Goal: Task Accomplishment & Management: Manage account settings

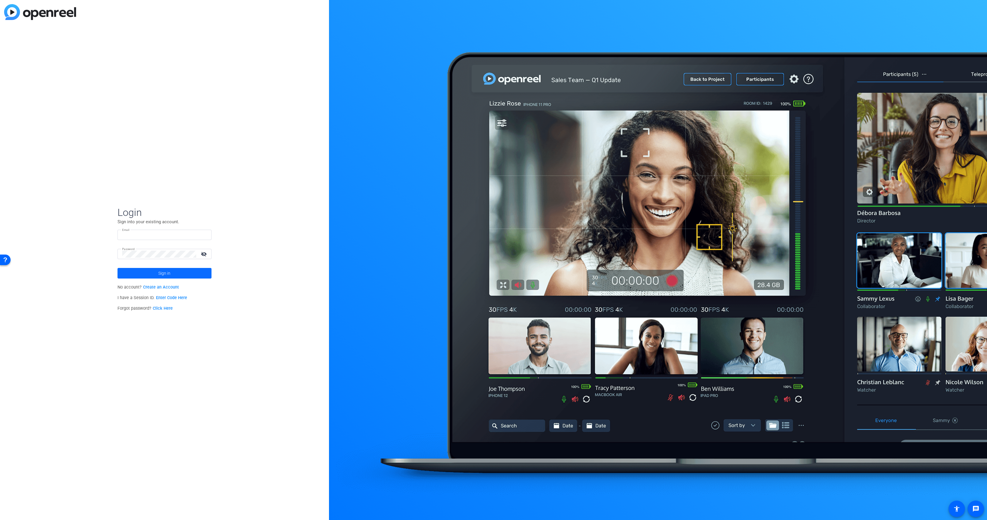
type input "[PERSON_NAME][EMAIL_ADDRESS][PERSON_NAME][DOMAIN_NAME]"
drag, startPoint x: 174, startPoint y: 272, endPoint x: 192, endPoint y: 225, distance: 51.4
click at [174, 272] on span at bounding box center [165, 273] width 94 height 14
drag, startPoint x: 190, startPoint y: 268, endPoint x: 187, endPoint y: 164, distance: 104.7
click at [190, 268] on mat-card-content "W [DOMAIN_NAME] navigate_next" at bounding box center [164, 274] width 111 height 21
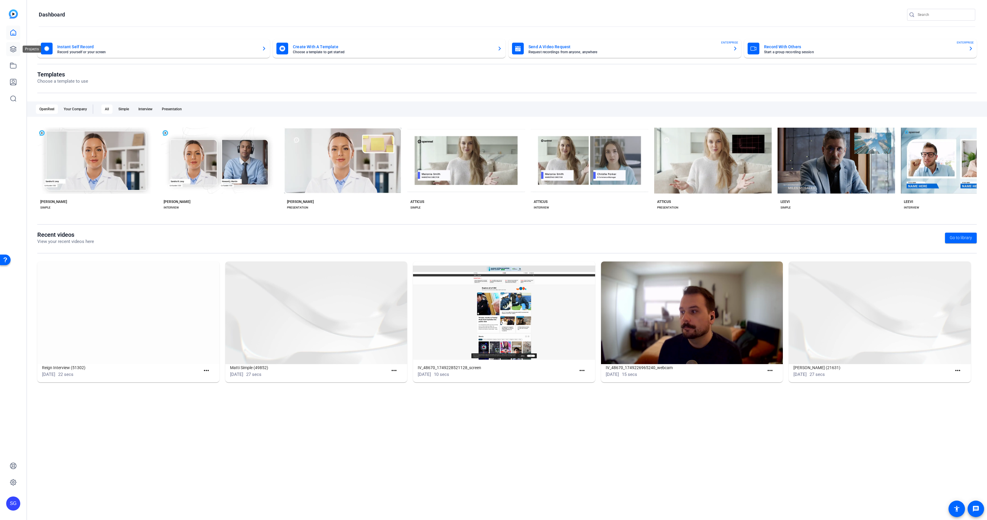
click at [14, 49] on icon at bounding box center [13, 49] width 6 height 6
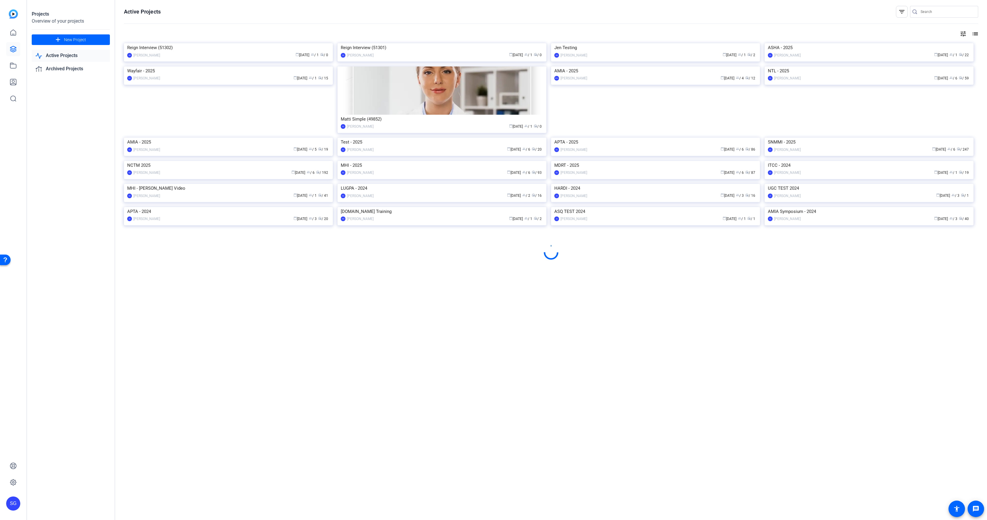
click at [184, 66] on img at bounding box center [228, 66] width 209 height 0
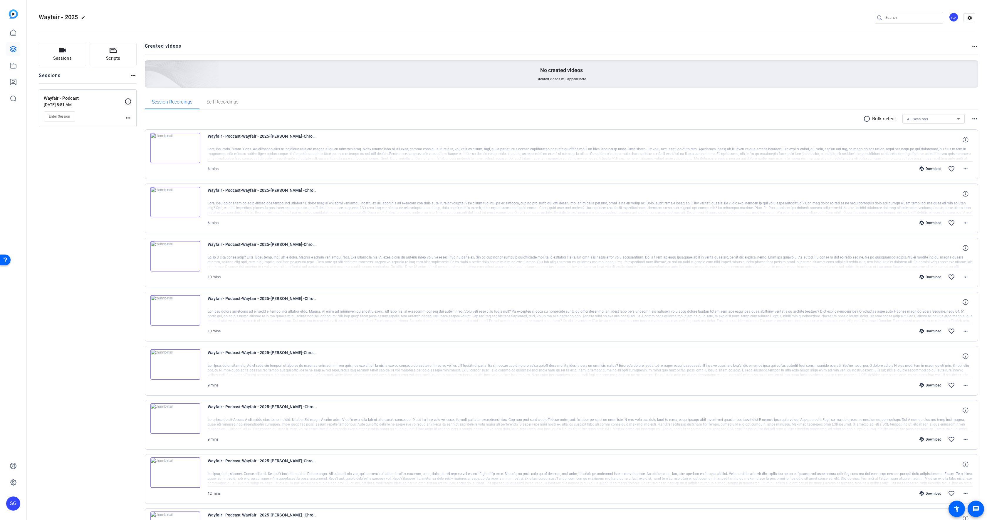
click at [99, 98] on p "Wayfair - Podcast" at bounding box center [84, 98] width 81 height 7
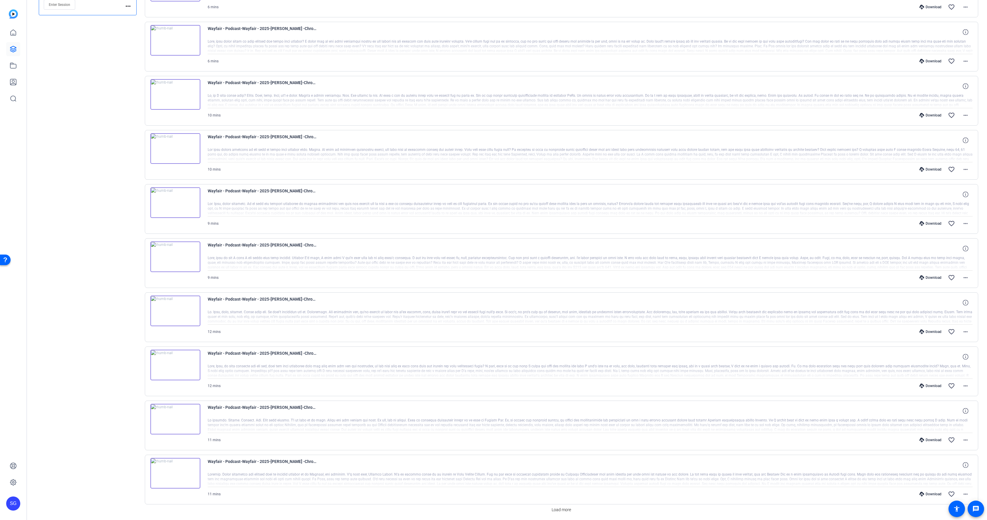
scroll to position [133, 0]
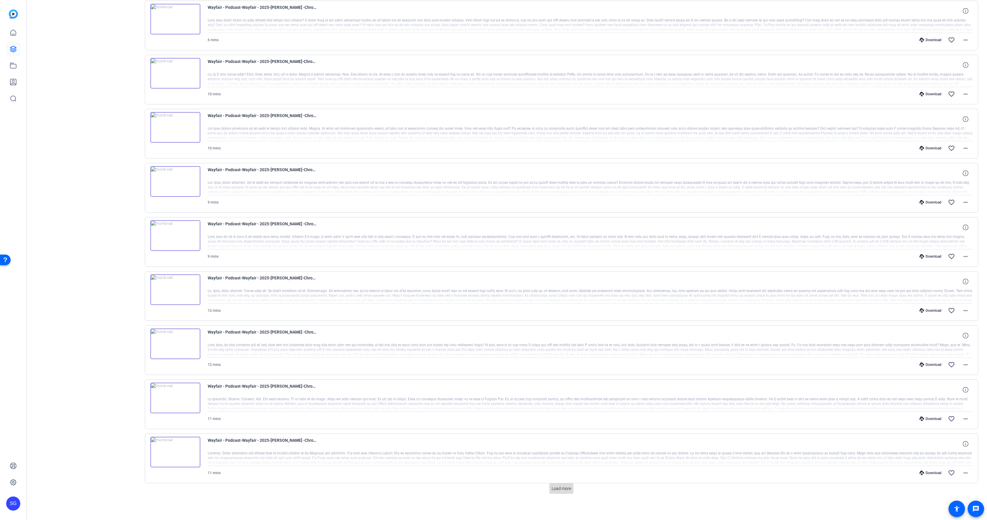
click at [568, 483] on span at bounding box center [562, 488] width 24 height 14
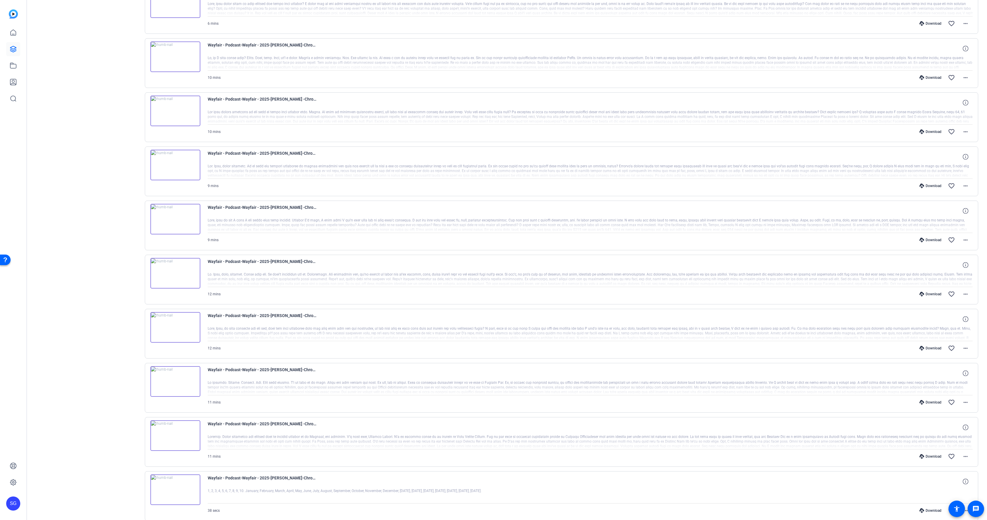
scroll to position [0, 0]
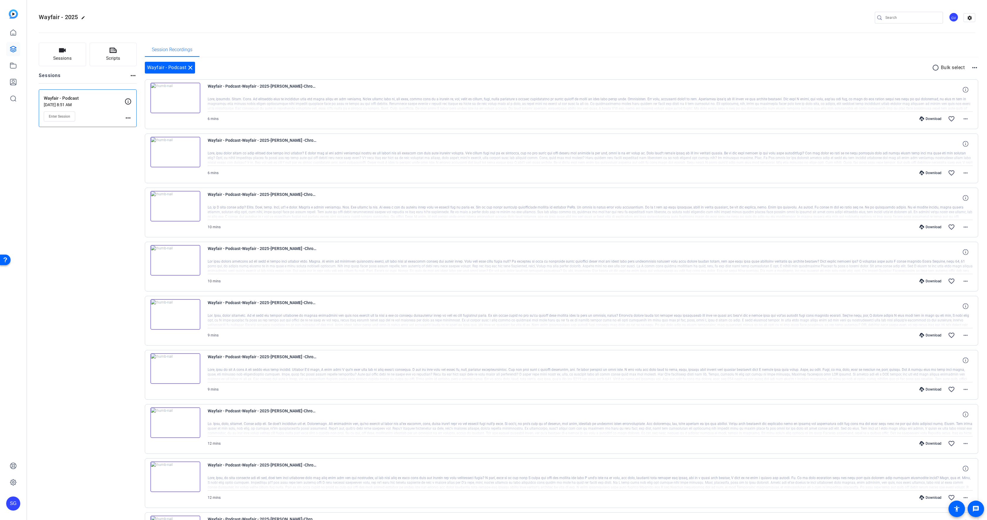
drag, startPoint x: 945, startPoint y: 69, endPoint x: 935, endPoint y: 68, distance: 9.4
click at [945, 69] on p "Bulk select" at bounding box center [953, 67] width 24 height 7
click at [935, 68] on mat-icon "radio_button_unchecked" at bounding box center [937, 67] width 9 height 7
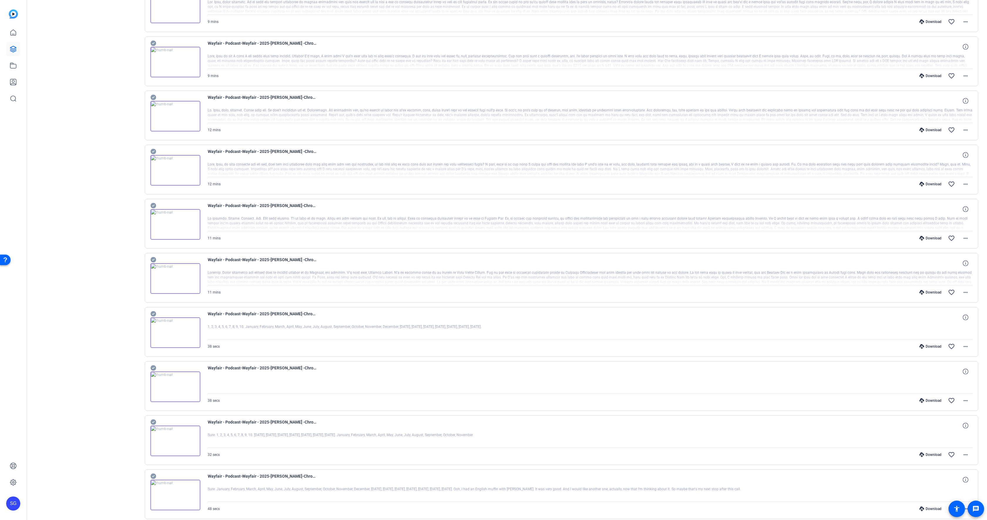
scroll to position [393, 0]
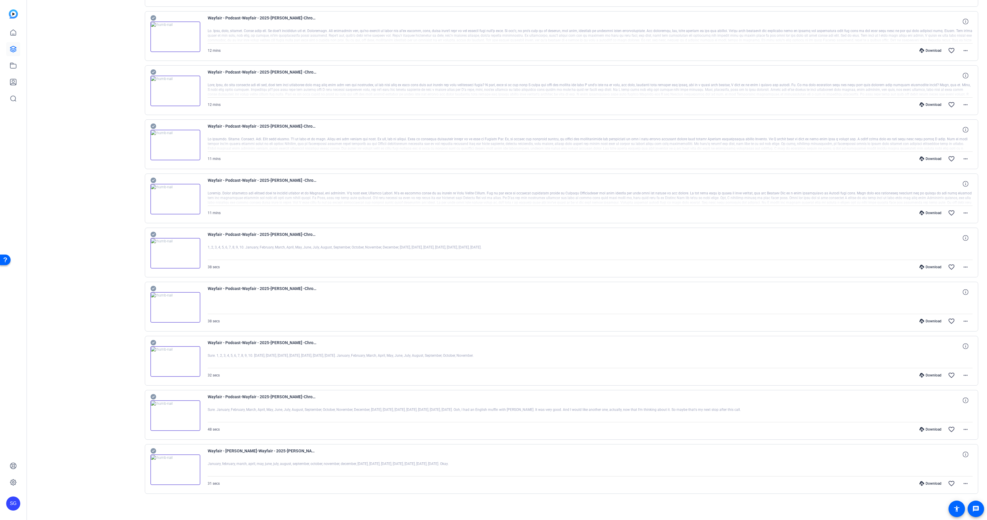
click at [153, 178] on icon at bounding box center [153, 181] width 6 height 6
click at [152, 128] on icon at bounding box center [153, 126] width 6 height 6
click at [152, 72] on icon at bounding box center [153, 72] width 6 height 6
click at [153, 71] on icon at bounding box center [153, 70] width 6 height 7
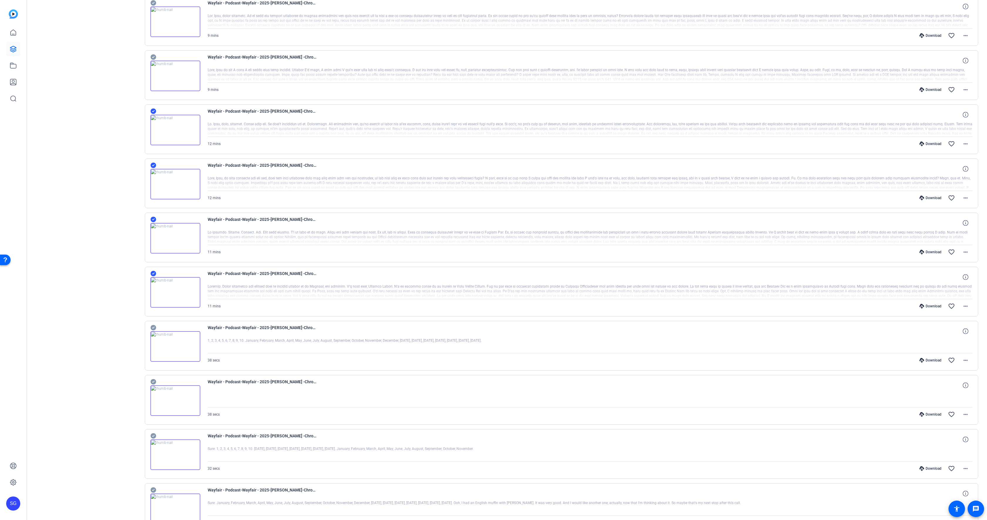
click at [153, 59] on icon at bounding box center [153, 57] width 6 height 6
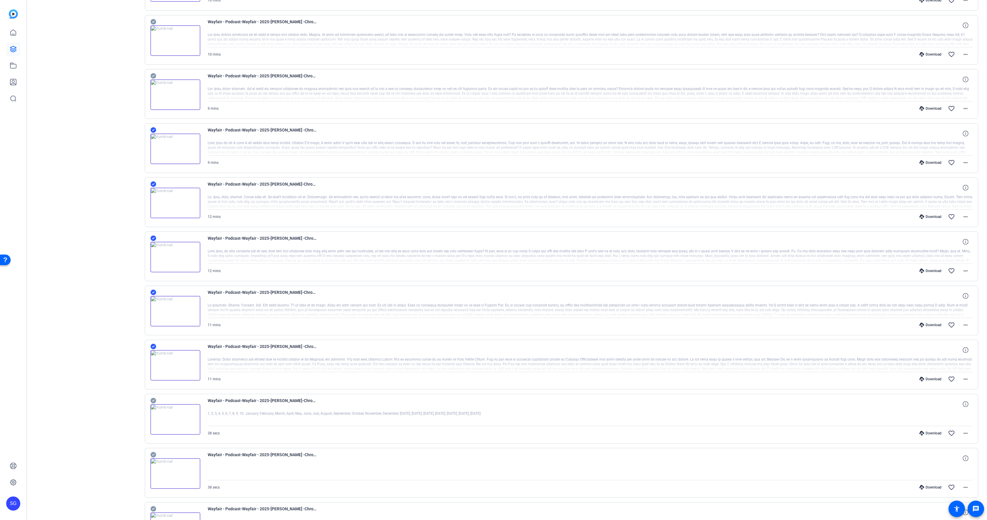
scroll to position [207, 0]
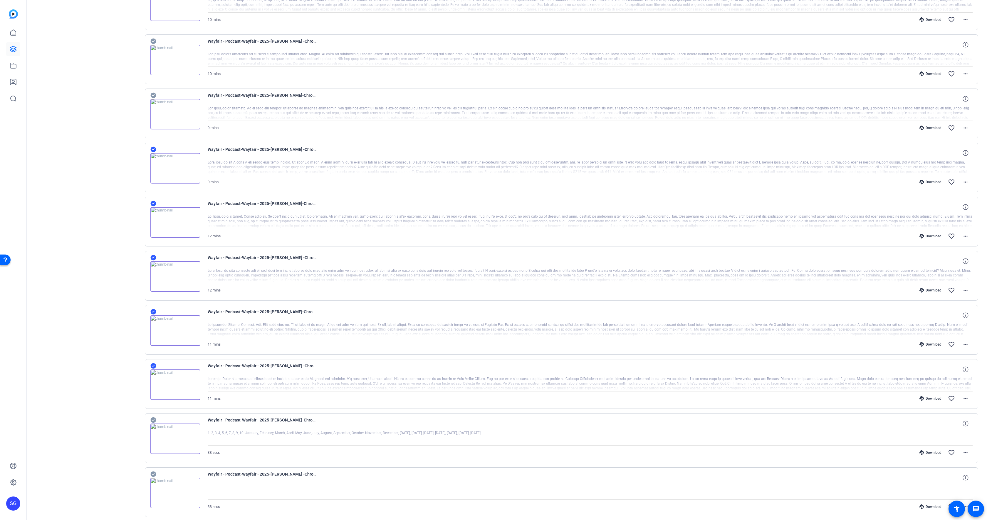
drag, startPoint x: 154, startPoint y: 94, endPoint x: 155, endPoint y: 69, distance: 25.6
click at [154, 94] on icon at bounding box center [153, 95] width 6 height 7
click at [154, 41] on icon at bounding box center [153, 41] width 6 height 7
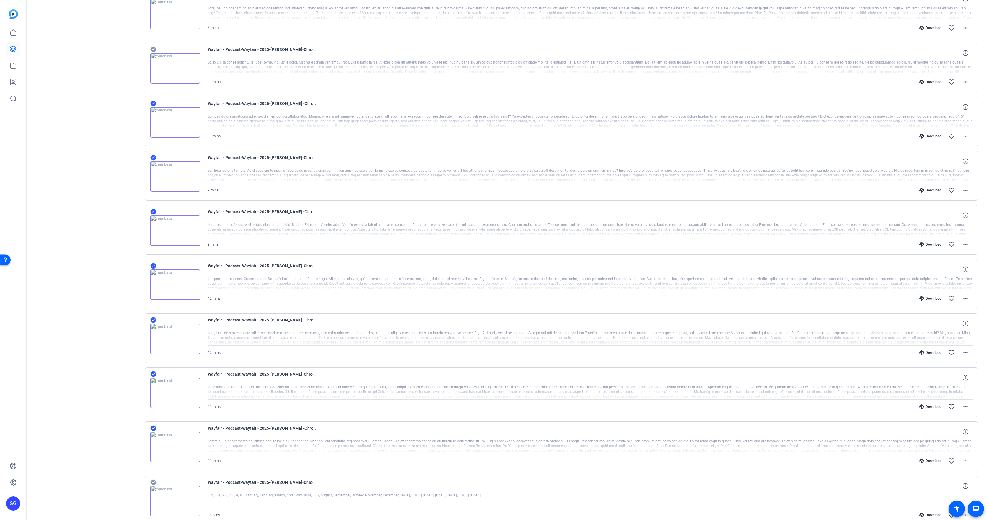
click at [153, 49] on icon at bounding box center [153, 49] width 6 height 7
click at [151, 48] on icon at bounding box center [153, 49] width 6 height 6
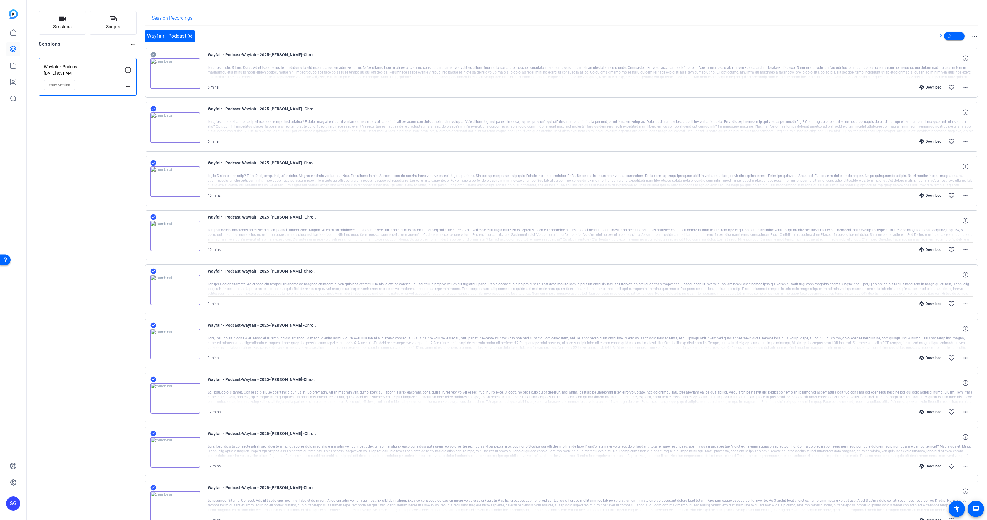
drag, startPoint x: 152, startPoint y: 54, endPoint x: 236, endPoint y: 54, distance: 84.1
click at [152, 54] on icon at bounding box center [153, 55] width 6 height 6
click at [952, 36] on span at bounding box center [955, 36] width 21 height 14
click at [954, 69] on span "Download MP4" at bounding box center [964, 67] width 31 height 7
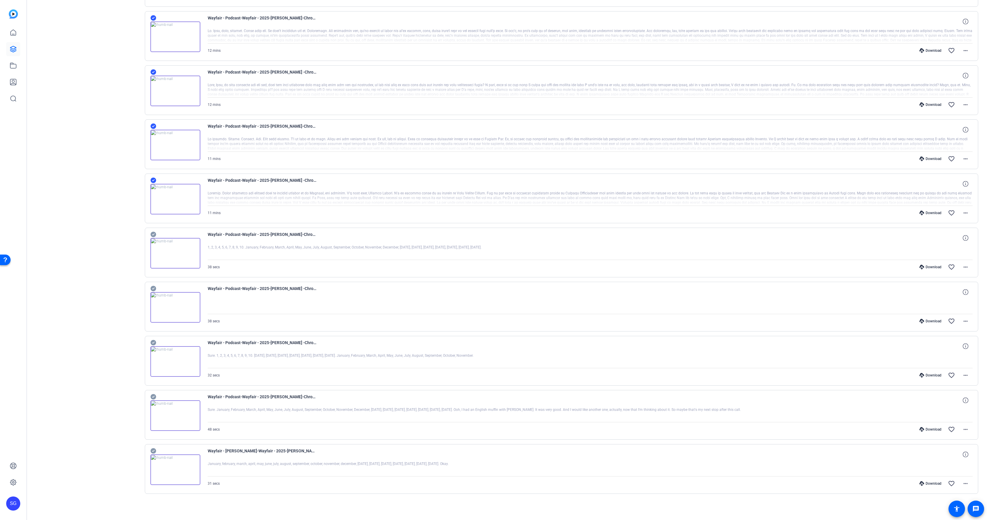
scroll to position [0, 0]
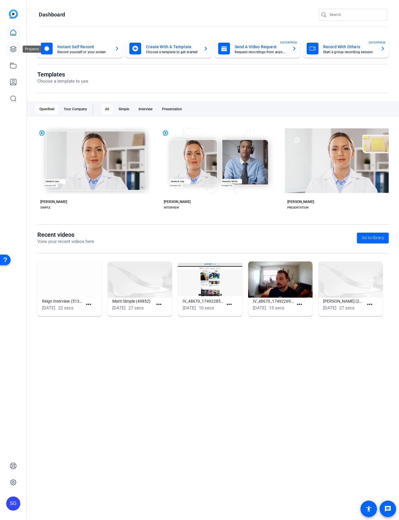
click at [15, 46] on icon at bounding box center [13, 49] width 7 height 7
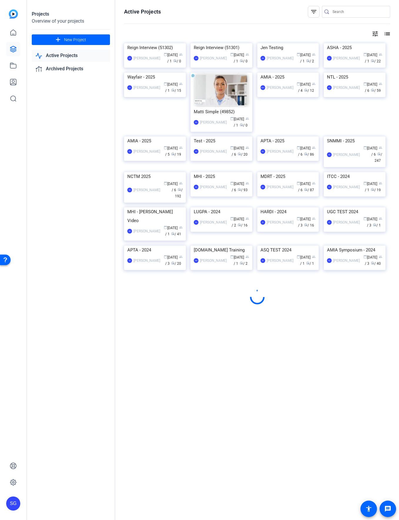
click at [351, 43] on img at bounding box center [355, 43] width 62 height 0
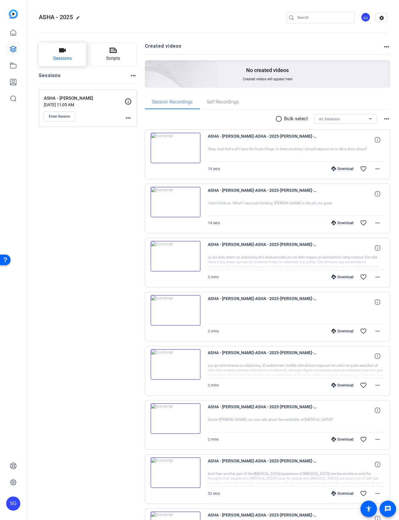
click at [68, 49] on button "Sessions" at bounding box center [62, 55] width 47 height 24
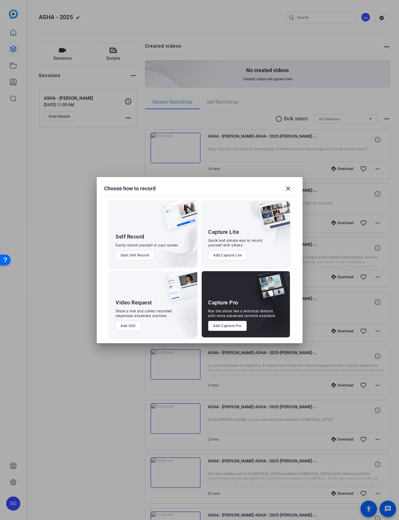
click at [232, 326] on button "Add Capture Pro" at bounding box center [227, 326] width 38 height 10
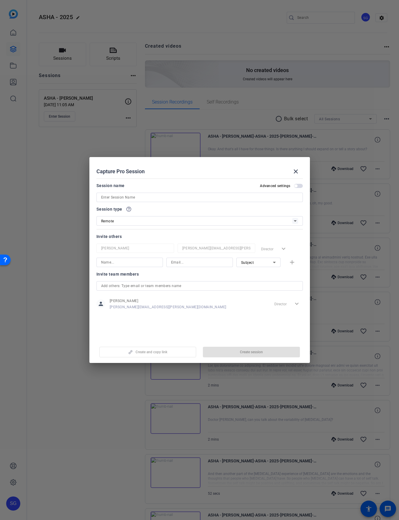
click at [120, 200] on input at bounding box center [199, 197] width 197 height 7
paste input "Dr. Soo-Eun Chang"
type input "ASHA - Dr. Soo-Eun Chang"
drag, startPoint x: 205, startPoint y: 316, endPoint x: 220, endPoint y: 334, distance: 24.4
click at [205, 316] on div "Invite team members person Scott Grant Scott.Grant@workerbee.tv Director expand…" at bounding box center [199, 293] width 206 height 46
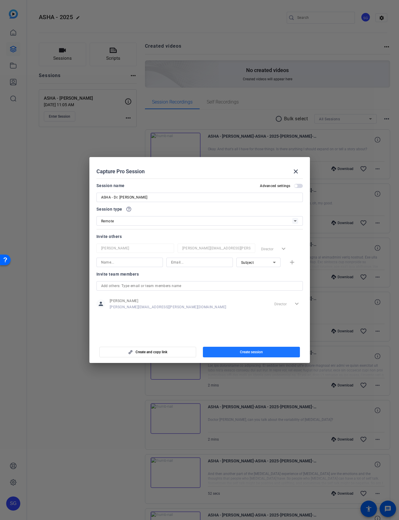
click at [245, 349] on span "button" at bounding box center [251, 352] width 97 height 14
